Goal: Task Accomplishment & Management: Manage account settings

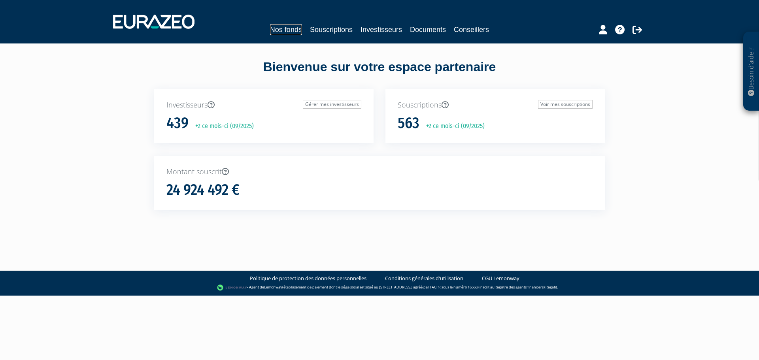
click at [287, 30] on link "Nos fonds" at bounding box center [286, 29] width 32 height 11
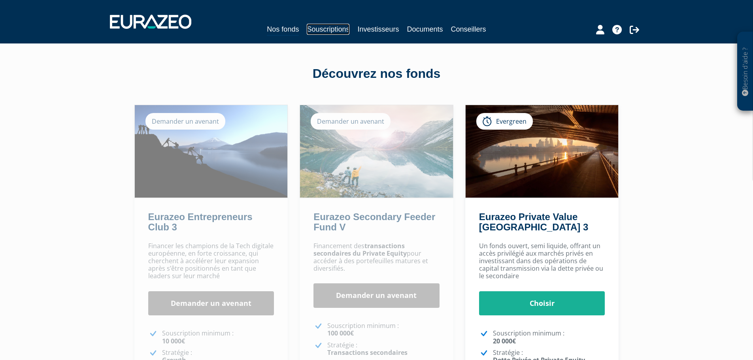
click at [325, 29] on link "Souscriptions" at bounding box center [328, 29] width 43 height 11
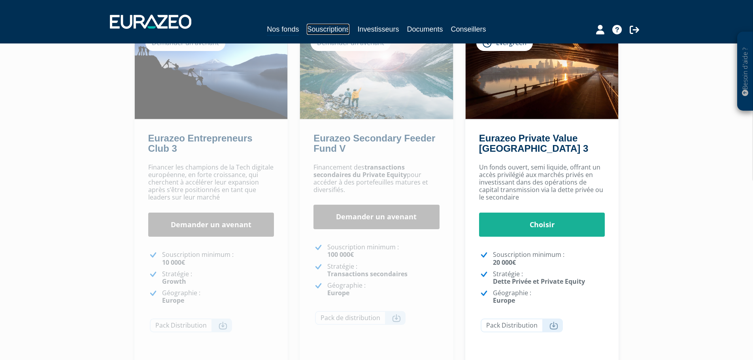
scroll to position [79, 0]
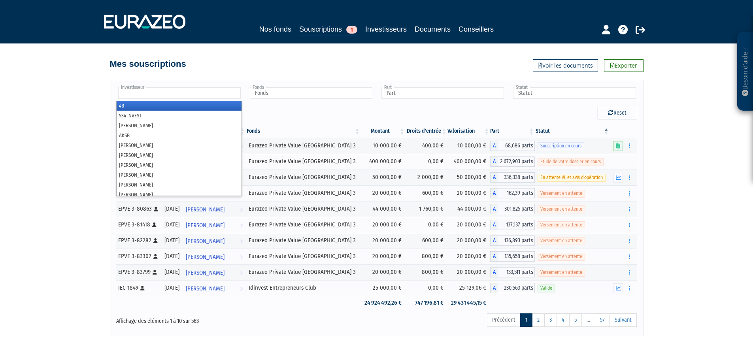
click at [142, 92] on input "text" at bounding box center [179, 92] width 123 height 11
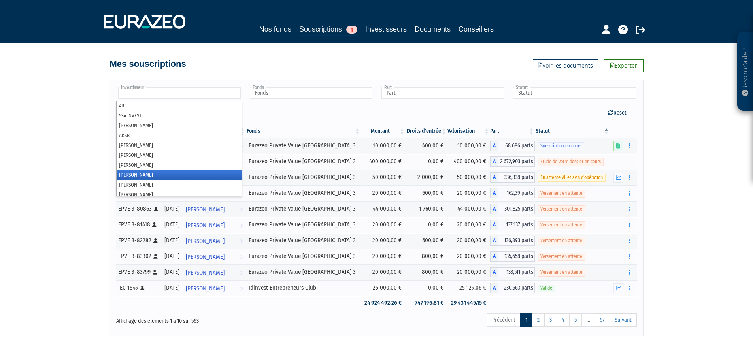
scroll to position [79, 0]
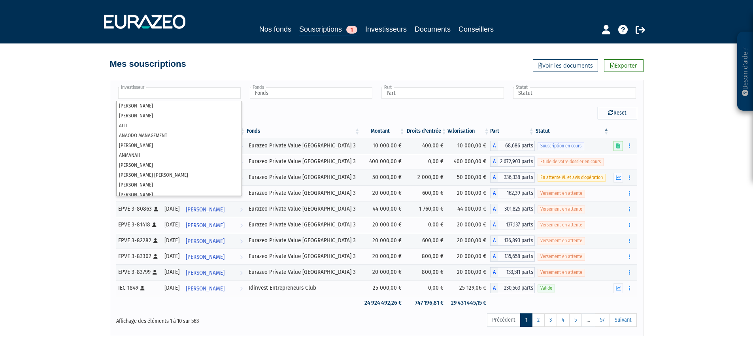
click at [152, 92] on input "text" at bounding box center [179, 92] width 123 height 11
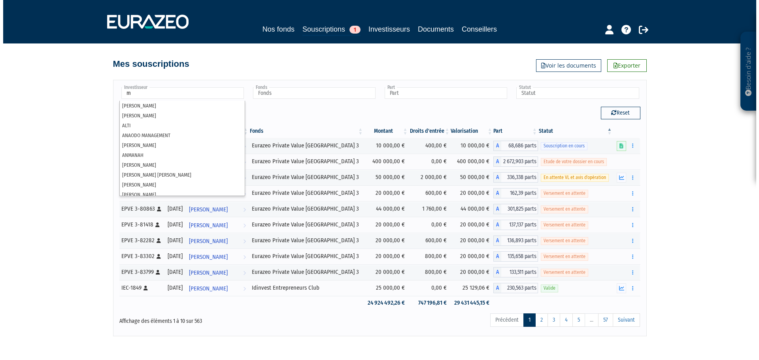
scroll to position [0, 0]
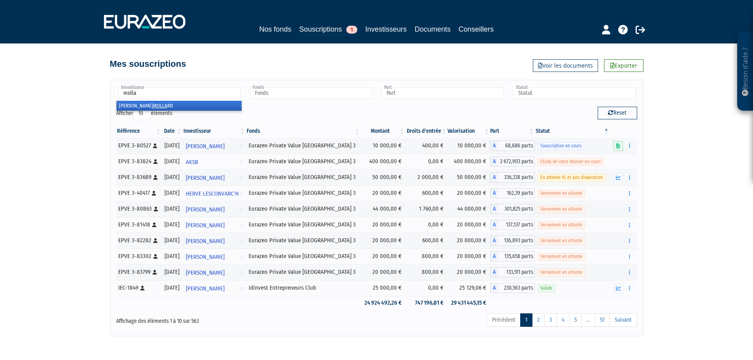
type input "molla"
click at [118, 106] on li "PASCAL MOLLA RD" at bounding box center [179, 106] width 125 height 10
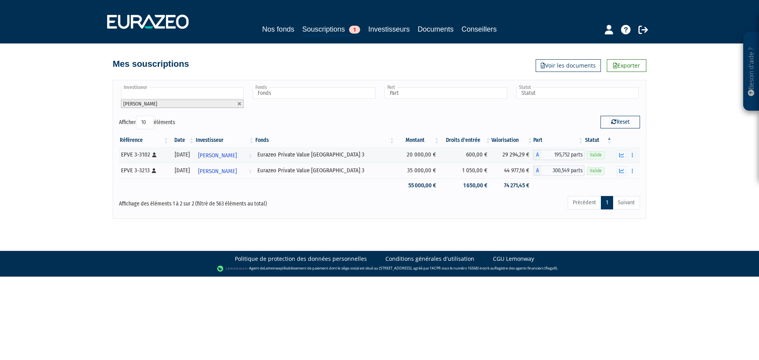
click at [554, 58] on div "Mes souscriptions Exporter Voir les documents" at bounding box center [380, 59] width 534 height 17
click at [554, 63] on link "Voir les documents" at bounding box center [568, 65] width 65 height 13
click at [550, 65] on link "Voir les documents" at bounding box center [568, 65] width 65 height 13
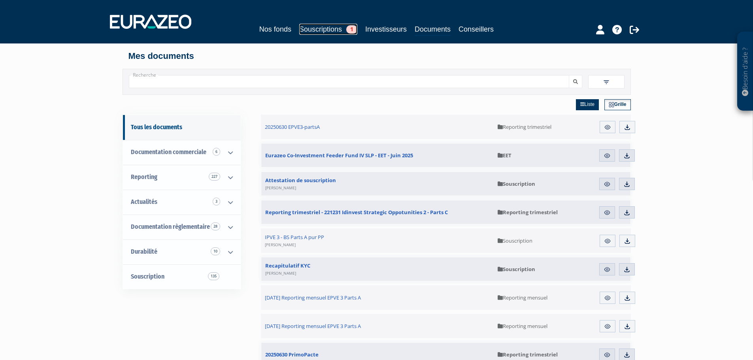
click at [300, 26] on link "Souscriptions 1" at bounding box center [328, 29] width 58 height 11
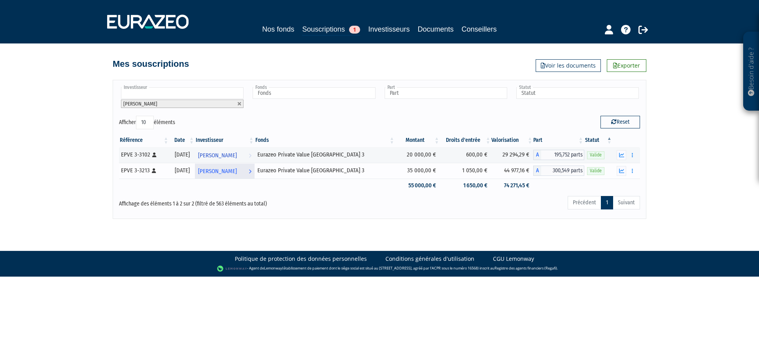
click at [228, 168] on span "[PERSON_NAME]" at bounding box center [217, 171] width 39 height 15
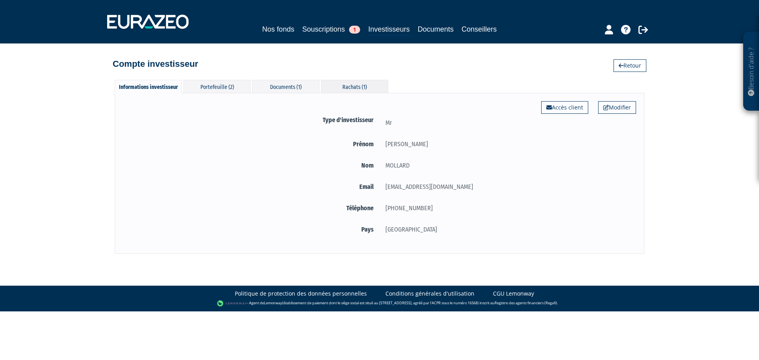
click at [341, 86] on div "Rachats (1)" at bounding box center [354, 86] width 67 height 13
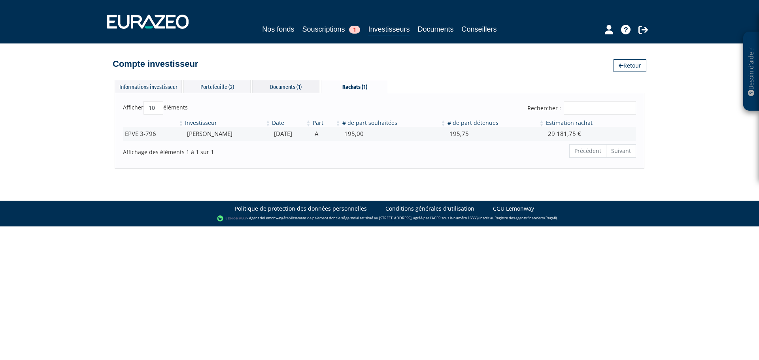
click at [270, 91] on div "Documents (1)" at bounding box center [285, 86] width 67 height 13
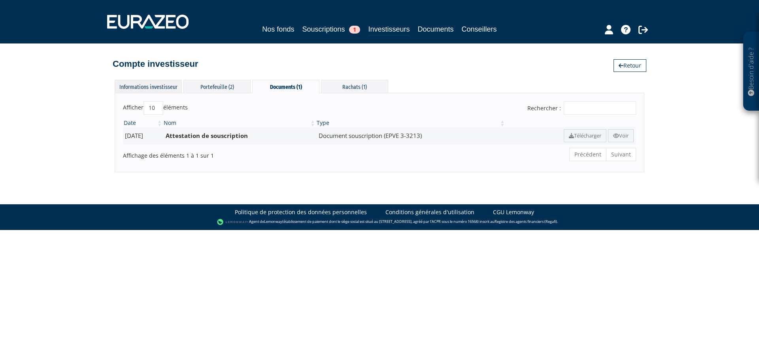
click at [164, 87] on div "Informations investisseur" at bounding box center [148, 86] width 67 height 13
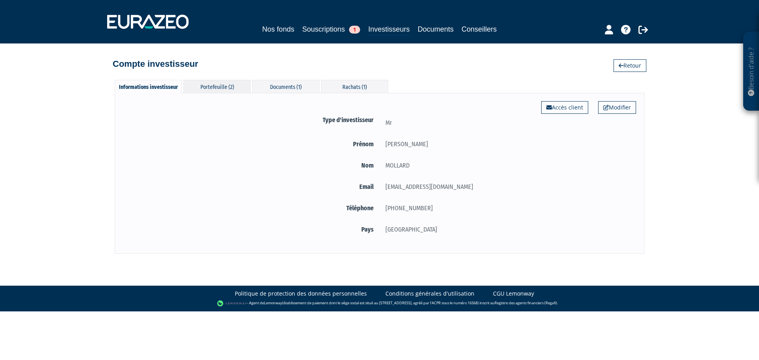
click at [203, 86] on div "Portefeuille (2)" at bounding box center [216, 86] width 67 height 13
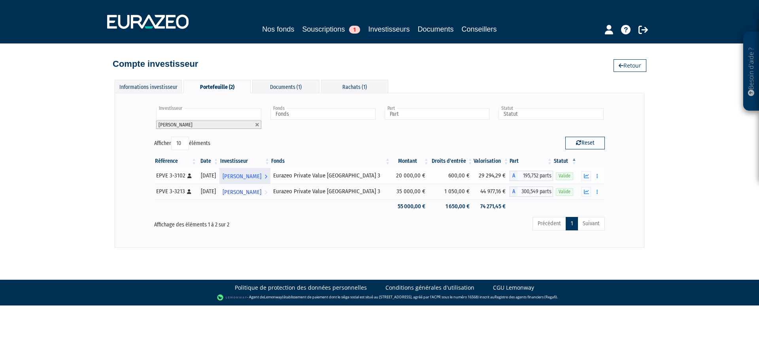
click at [253, 175] on span "[PERSON_NAME]" at bounding box center [242, 176] width 39 height 15
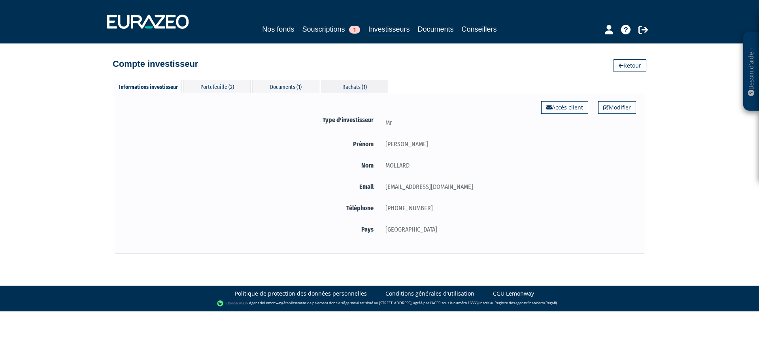
click at [338, 84] on div "Rachats (1)" at bounding box center [354, 86] width 67 height 13
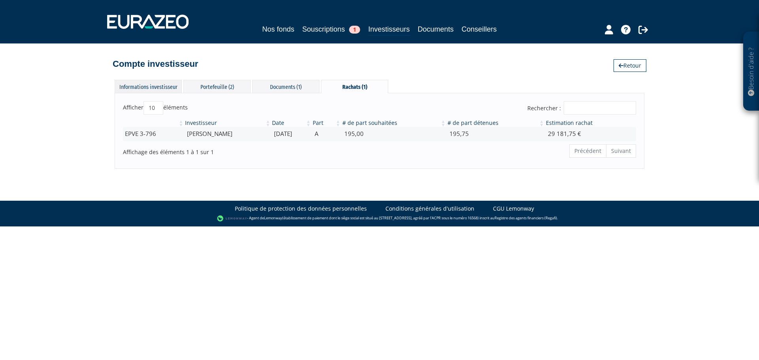
click at [150, 83] on div "Informations investisseur" at bounding box center [148, 86] width 67 height 13
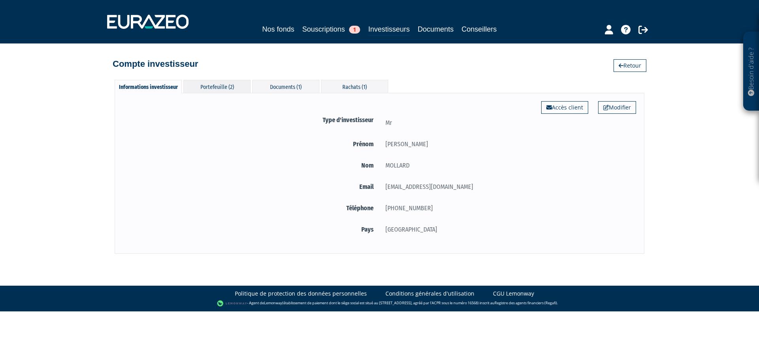
click at [216, 89] on div "Portefeuille (2)" at bounding box center [216, 86] width 67 height 13
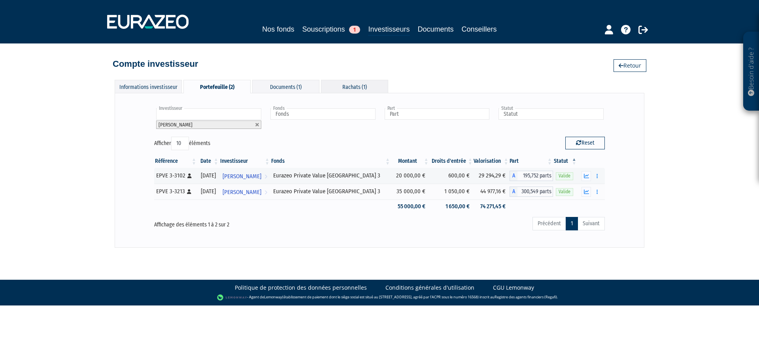
click at [354, 85] on div "Rachats (1)" at bounding box center [354, 86] width 67 height 13
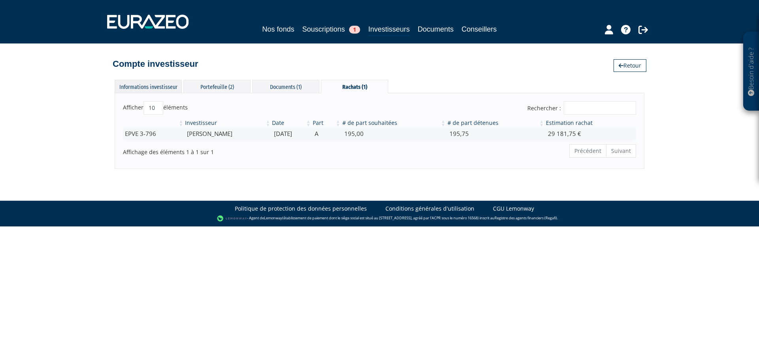
click at [148, 85] on div "Informations investisseur" at bounding box center [148, 86] width 67 height 13
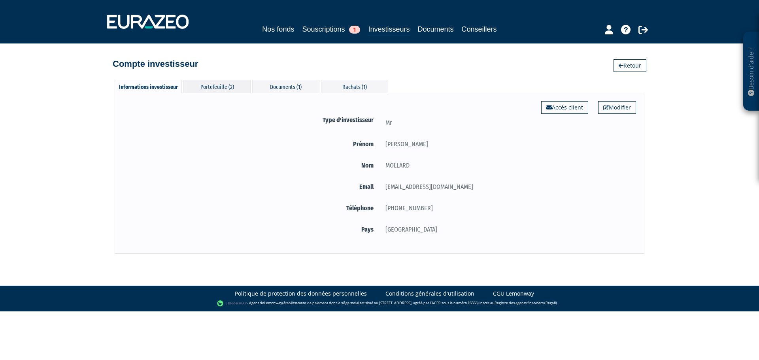
click at [204, 87] on div "Portefeuille (2)" at bounding box center [216, 86] width 67 height 13
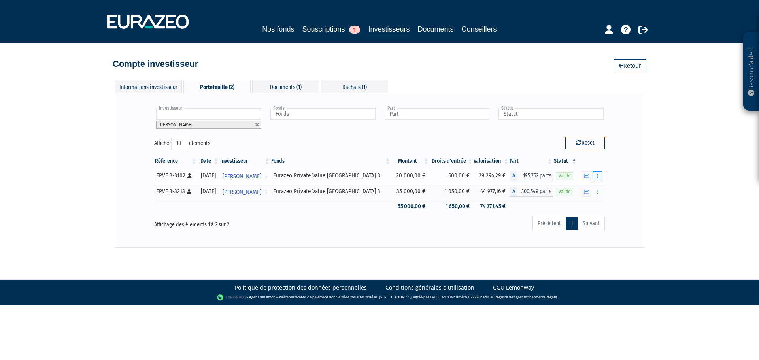
click at [599, 173] on button "button" at bounding box center [596, 176] width 9 height 10
click at [596, 176] on icon "button" at bounding box center [596, 175] width 1 height 5
click at [547, 204] on link "Historique de rachat(s)" at bounding box center [566, 204] width 65 height 13
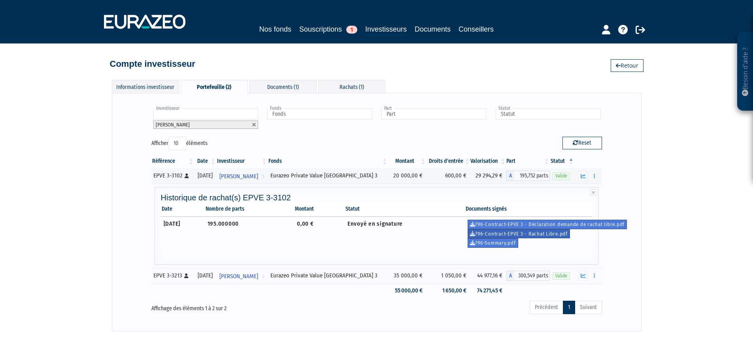
click at [524, 234] on link "796-Contract-EPVE 3 - Rachat Libre.pdf" at bounding box center [519, 233] width 102 height 9
click at [517, 226] on link "796-Contract-EPVE 3 - Déclaration demande de rachat libre.pdf" at bounding box center [548, 224] width 160 height 9
click at [642, 182] on div "Besoin d'aide ? × J'ai besoin d'aide Si vous avez une question à propos du fonc…" at bounding box center [376, 166] width 753 height 332
click at [594, 192] on icon at bounding box center [593, 192] width 6 height 6
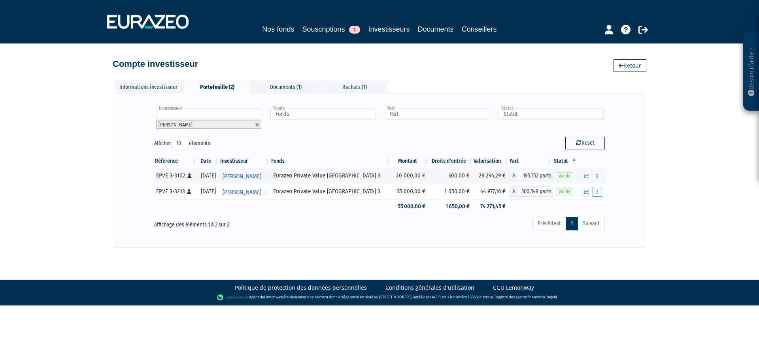
click at [599, 193] on button "button" at bounding box center [596, 192] width 9 height 10
click at [253, 190] on span "[PERSON_NAME]" at bounding box center [242, 192] width 39 height 15
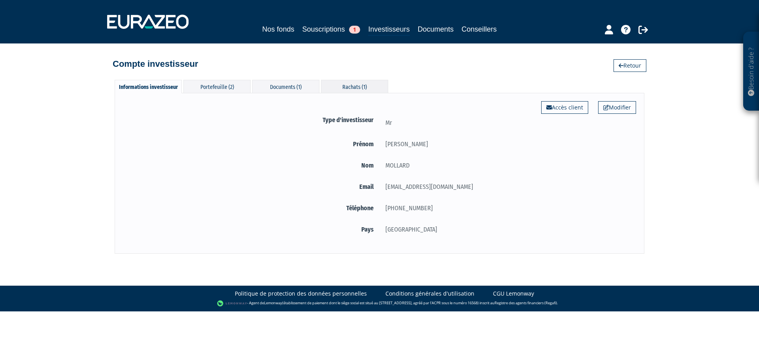
click at [359, 87] on div "Rachats (1)" at bounding box center [354, 86] width 67 height 13
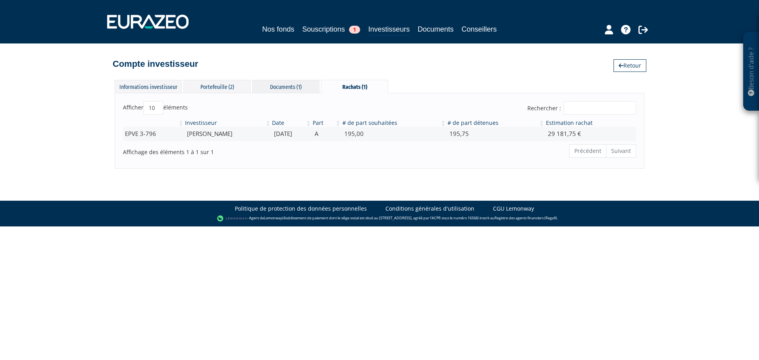
click at [294, 85] on div "Documents (1)" at bounding box center [285, 86] width 67 height 13
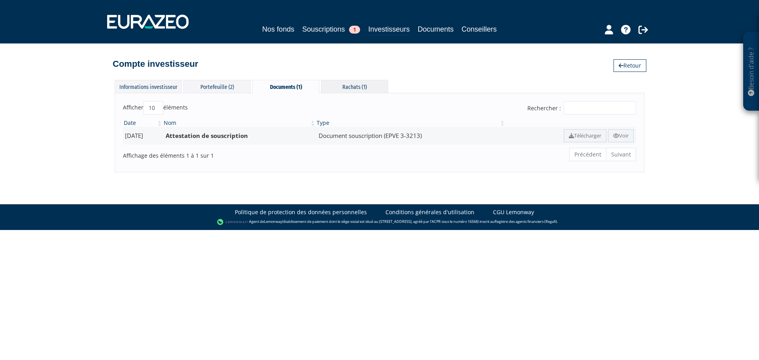
click at [337, 81] on div "Rachats (1)" at bounding box center [354, 86] width 67 height 13
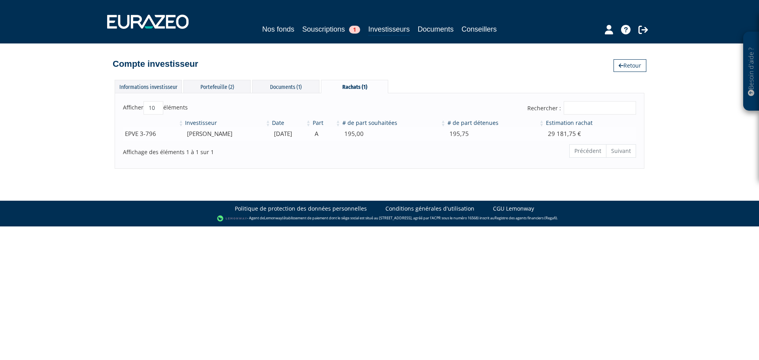
click at [141, 132] on td "EPVE 3-796" at bounding box center [153, 134] width 61 height 14
click at [205, 82] on div "Portefeuille (2)" at bounding box center [216, 86] width 67 height 13
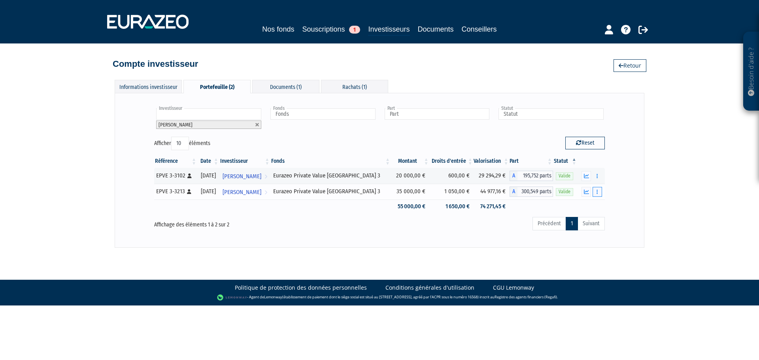
click at [599, 194] on button "button" at bounding box center [596, 192] width 9 height 10
click at [577, 206] on link "Rachat libre" at bounding box center [579, 206] width 39 height 13
click at [150, 83] on div "Informations investisseur" at bounding box center [148, 86] width 67 height 13
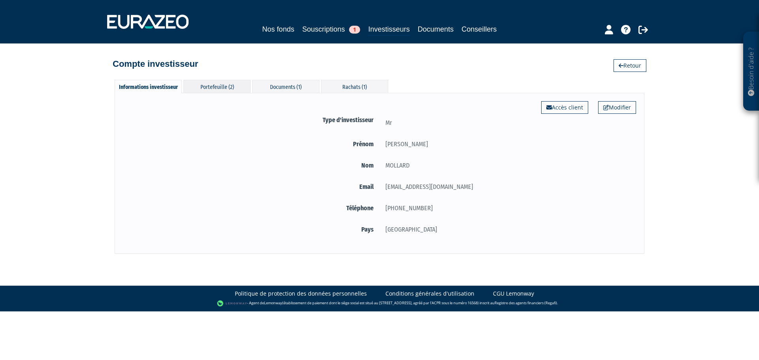
click at [212, 84] on div "Portefeuille (2)" at bounding box center [216, 86] width 67 height 13
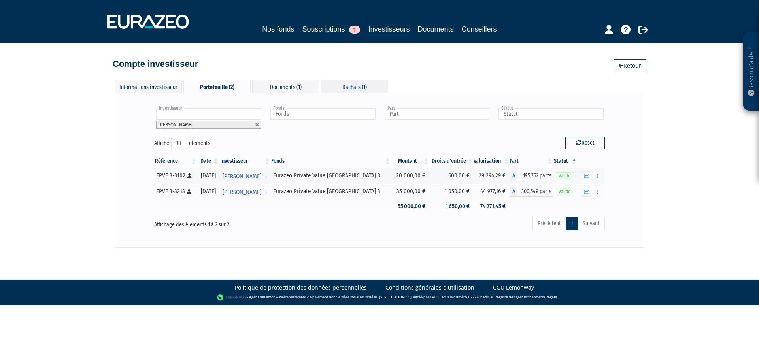
click at [339, 85] on div "Rachats (1)" at bounding box center [354, 86] width 67 height 13
